Goal: Information Seeking & Learning: Learn about a topic

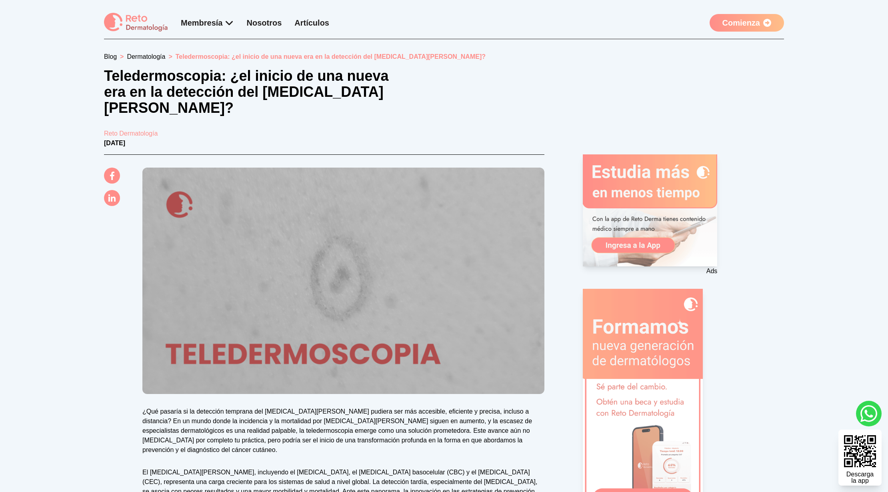
click at [385, 282] on img at bounding box center [343, 281] width 402 height 226
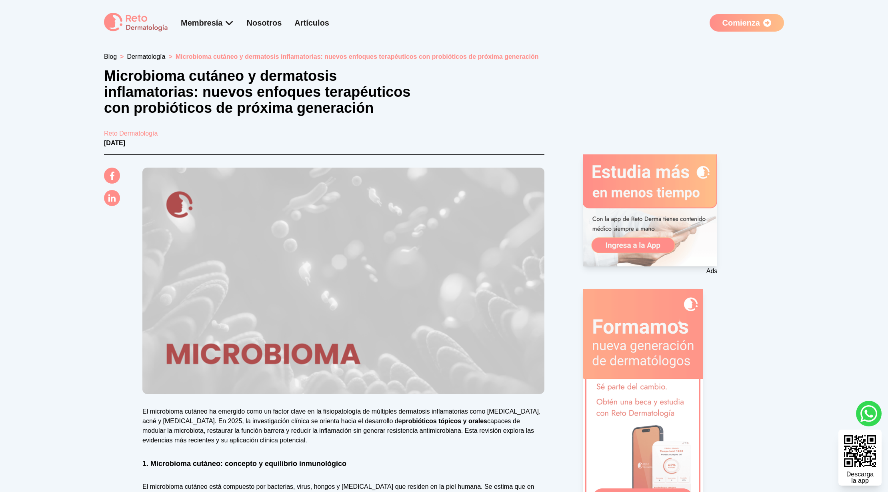
drag, startPoint x: 360, startPoint y: 312, endPoint x: 346, endPoint y: 299, distance: 19.2
click at [346, 299] on img at bounding box center [343, 281] width 402 height 226
